Goal: Information Seeking & Learning: Understand process/instructions

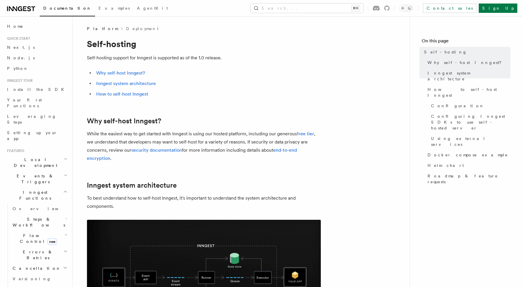
scroll to position [181, 0]
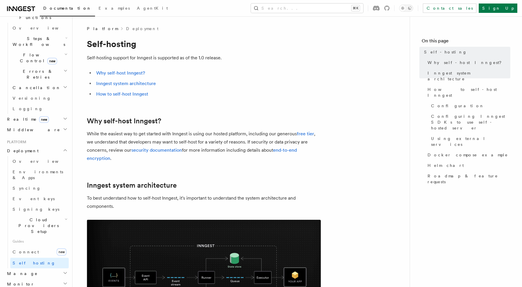
click at [222, 137] on p "While the easiest way to get started with Inngest is using our hosted platform,…" at bounding box center [204, 146] width 234 height 33
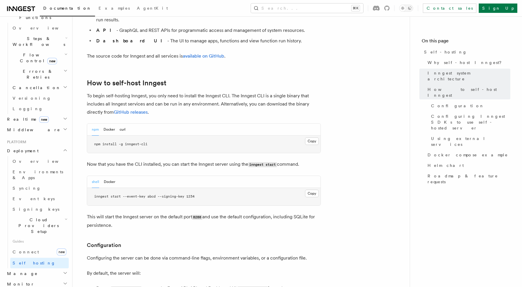
scroll to position [511, 0]
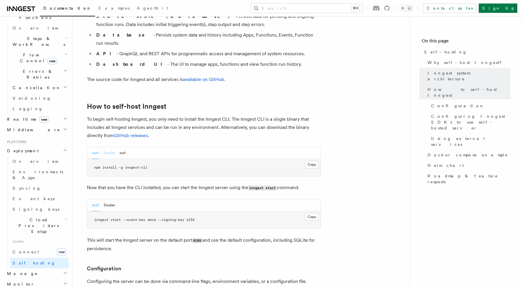
click at [110, 147] on button "Docker" at bounding box center [109, 153] width 11 height 12
drag, startPoint x: 160, startPoint y: 152, endPoint x: 89, endPoint y: 151, distance: 71.4
click at [89, 159] on pre "docker pull inngest/inngest" at bounding box center [203, 168] width 233 height 18
click at [166, 159] on pre "docker pull inngest/inngest" at bounding box center [203, 168] width 233 height 18
drag, startPoint x: 156, startPoint y: 151, endPoint x: 85, endPoint y: 151, distance: 71.4
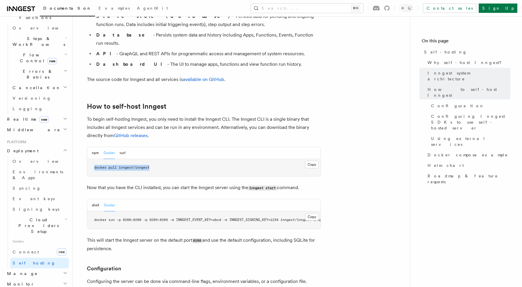
copy span "docker pull inngest/inngest"
click at [313, 213] on button "Copy Copied" at bounding box center [312, 217] width 14 height 8
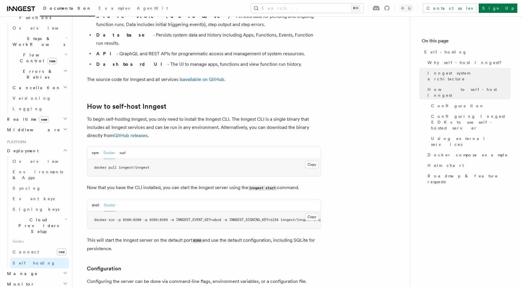
click at [160, 159] on pre "docker pull inngest/inngest" at bounding box center [203, 168] width 233 height 18
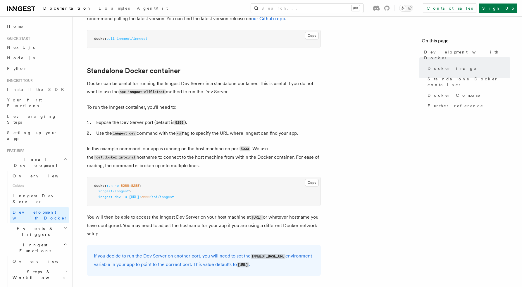
click at [169, 165] on p "In this example command, our app is running on the host machine on port 3000 . …" at bounding box center [204, 157] width 234 height 25
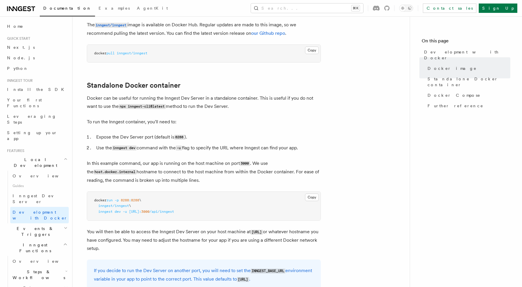
scroll to position [93, 0]
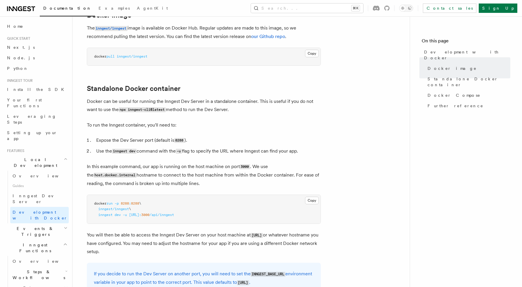
click at [246, 168] on code "3000" at bounding box center [245, 166] width 10 height 5
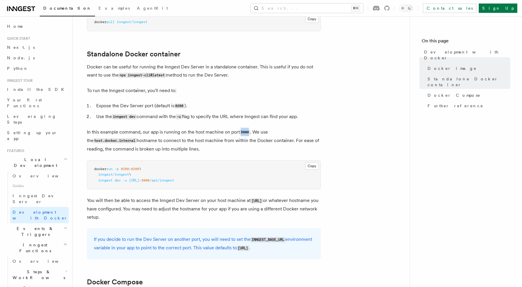
scroll to position [128, 0]
click at [263, 202] on code "http://localhost:8288" at bounding box center [257, 200] width 12 height 5
drag, startPoint x: 295, startPoint y: 202, endPoint x: 251, endPoint y: 201, distance: 44.7
click at [251, 201] on code "http://localhost:8288" at bounding box center [257, 200] width 12 height 5
click at [245, 143] on p "In this example command, our app is running on the host machine on port 3000 . …" at bounding box center [204, 140] width 234 height 25
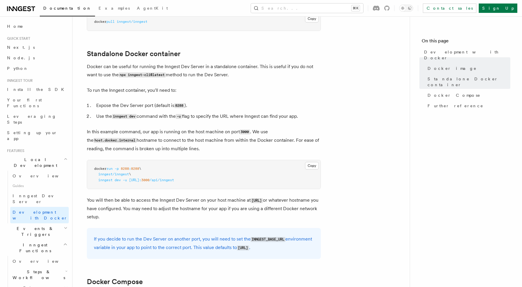
click at [250, 139] on p "In this example command, our app is running on the host machine on port 3000 . …" at bounding box center [204, 140] width 234 height 25
click at [298, 104] on li "Expose the Dev Server port (default is 8288 )." at bounding box center [207, 105] width 226 height 8
click at [227, 104] on li "Expose the Dev Server port (default is 8288 )." at bounding box center [207, 105] width 226 height 8
drag, startPoint x: 191, startPoint y: 105, endPoint x: 97, endPoint y: 106, distance: 93.9
click at [97, 106] on li "Expose the Dev Server port (default is 8288 )." at bounding box center [207, 105] width 226 height 8
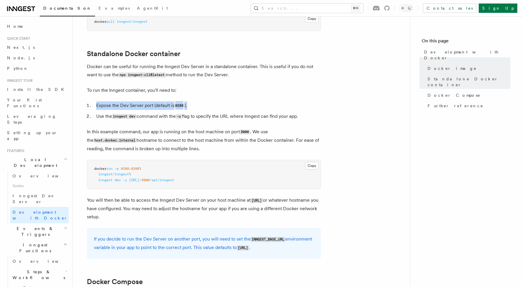
click at [244, 108] on li "Expose the Dev Server port (default is 8288 )." at bounding box center [207, 105] width 226 height 8
click at [299, 139] on p "In this example command, our app is running on the host machine on port 3000 . …" at bounding box center [204, 140] width 234 height 25
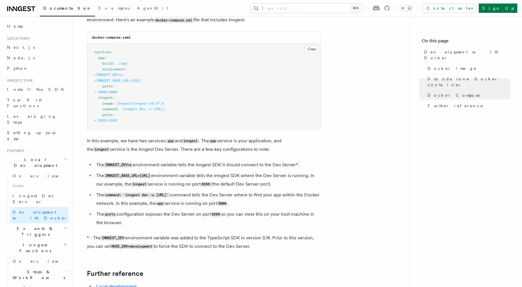
scroll to position [398, 0]
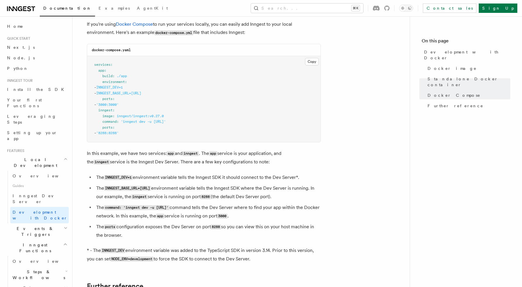
click at [58, 223] on h2 "Events & Triggers" at bounding box center [37, 231] width 64 height 16
click at [32, 240] on link "Overview" at bounding box center [39, 245] width 58 height 11
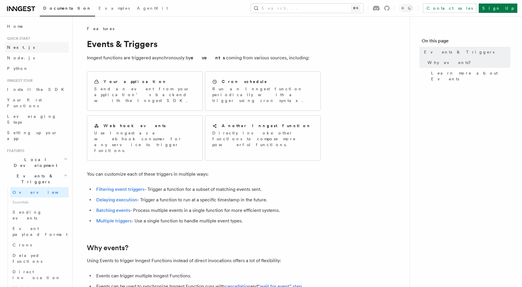
click at [30, 50] on link "Next.js" at bounding box center [37, 47] width 64 height 11
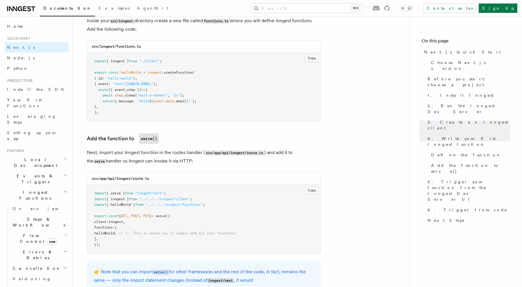
scroll to position [1060, 0]
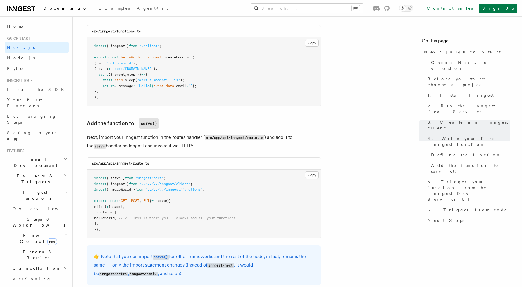
click at [225, 8] on div "Search... ⌘K Contact sales Sign Up" at bounding box center [351, 8] width 332 height 9
drag, startPoint x: 186, startPoint y: 203, endPoint x: 166, endPoint y: 203, distance: 20.5
click at [166, 203] on pre "import { serve } from "inngest/next" ; import { inngest } from "../../../innges…" at bounding box center [203, 204] width 233 height 69
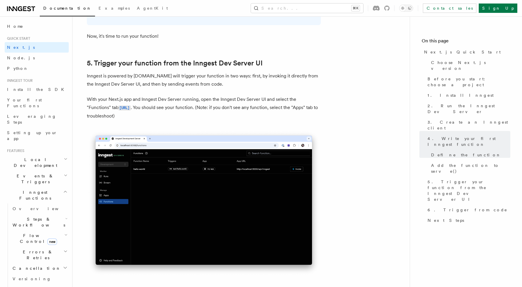
scroll to position [1320, 0]
drag, startPoint x: 150, startPoint y: 117, endPoint x: 87, endPoint y: 118, distance: 63.2
click at [87, 118] on p "With your Next.js app and Inngest Dev Server running, open the Inngest Dev Serv…" at bounding box center [204, 107] width 234 height 25
click at [156, 119] on p "With your Next.js app and Inngest Dev Server running, open the Inngest Dev Serv…" at bounding box center [204, 107] width 234 height 25
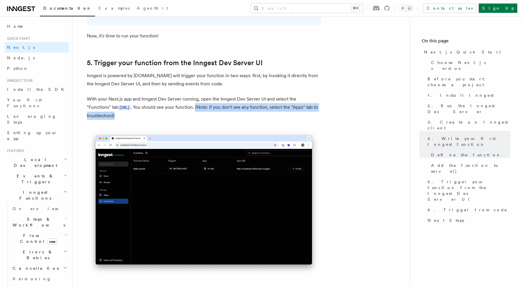
drag, startPoint x: 148, startPoint y: 121, endPoint x: 226, endPoint y: 111, distance: 78.5
click at [226, 111] on p "With your Next.js app and Inngest Dev Server running, open the Inngest Dev Serv…" at bounding box center [204, 107] width 234 height 25
click at [206, 117] on p "With your Next.js app and Inngest Dev Server running, open the Inngest Dev Serv…" at bounding box center [204, 107] width 234 height 25
drag, startPoint x: 210, startPoint y: 117, endPoint x: 226, endPoint y: 111, distance: 16.9
click at [226, 111] on p "With your Next.js app and Inngest Dev Server running, open the Inngest Dev Serv…" at bounding box center [204, 107] width 234 height 25
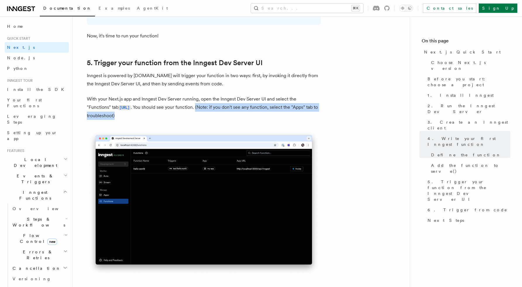
click at [221, 115] on p "With your Next.js app and Inngest Dev Server running, open the Inngest Dev Serv…" at bounding box center [204, 107] width 234 height 25
drag, startPoint x: 220, startPoint y: 118, endPoint x: 226, endPoint y: 108, distance: 11.6
click at [226, 108] on p "With your Next.js app and Inngest Dev Server running, open the Inngest Dev Serv…" at bounding box center [204, 107] width 234 height 25
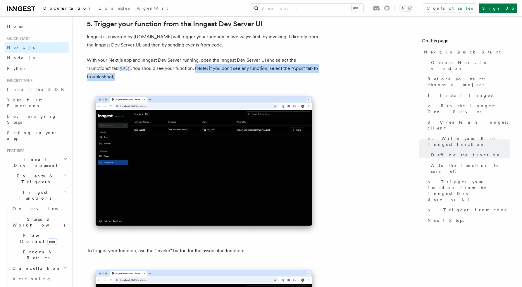
scroll to position [1359, 0]
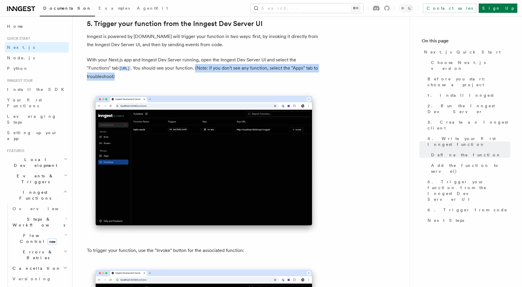
click at [63, 189] on icon "button" at bounding box center [65, 191] width 4 height 5
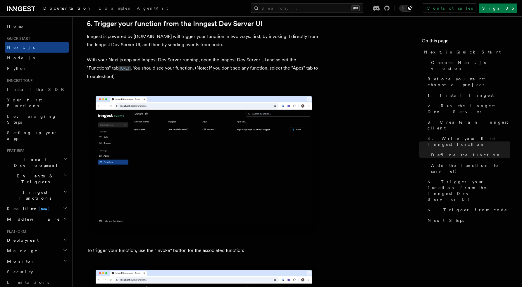
click at [295, 165] on img at bounding box center [204, 163] width 234 height 147
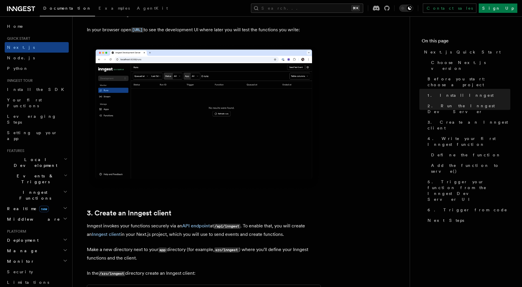
scroll to position [500, 0]
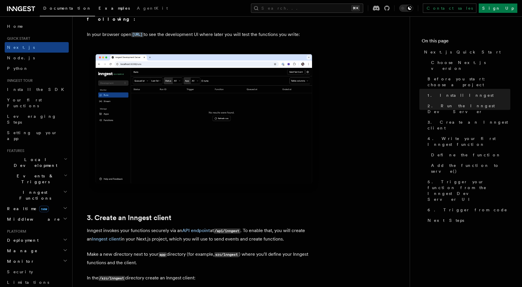
click at [99, 7] on span "Examples" at bounding box center [114, 8] width 31 height 5
